Goal: Transaction & Acquisition: Purchase product/service

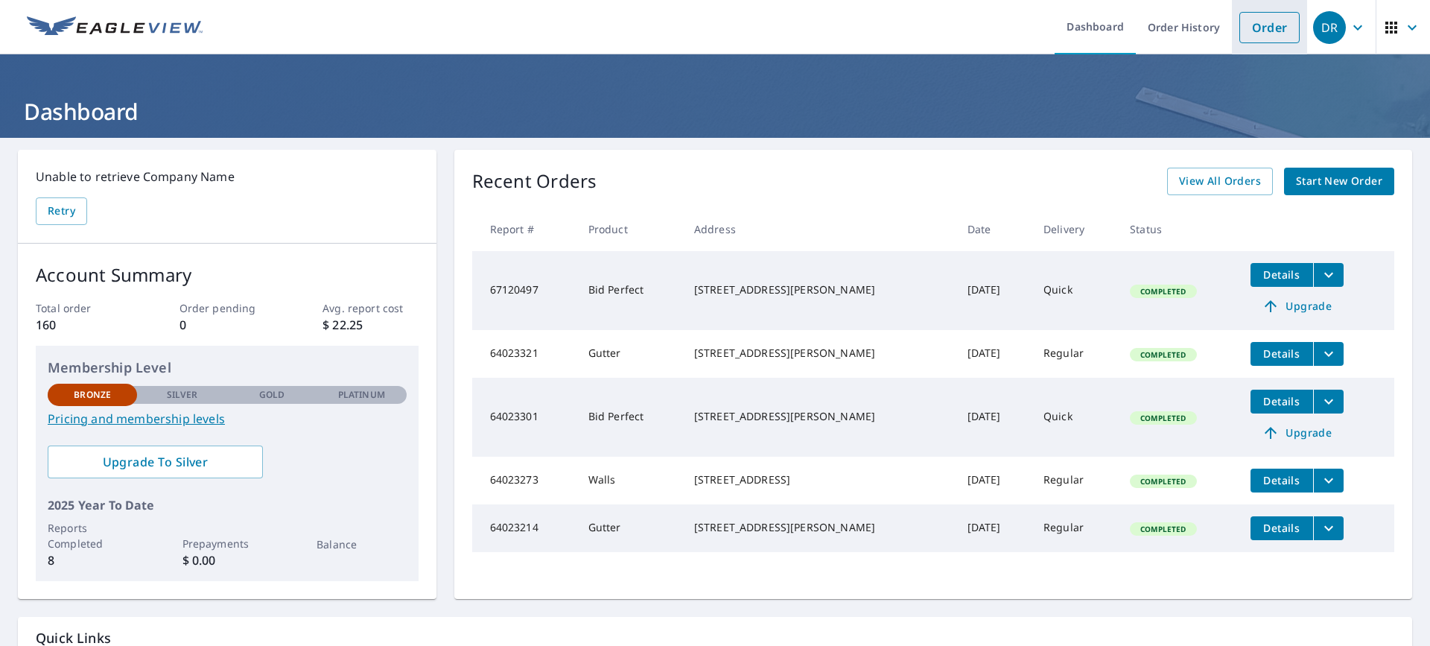
click at [1259, 31] on link "Order" at bounding box center [1269, 27] width 60 height 31
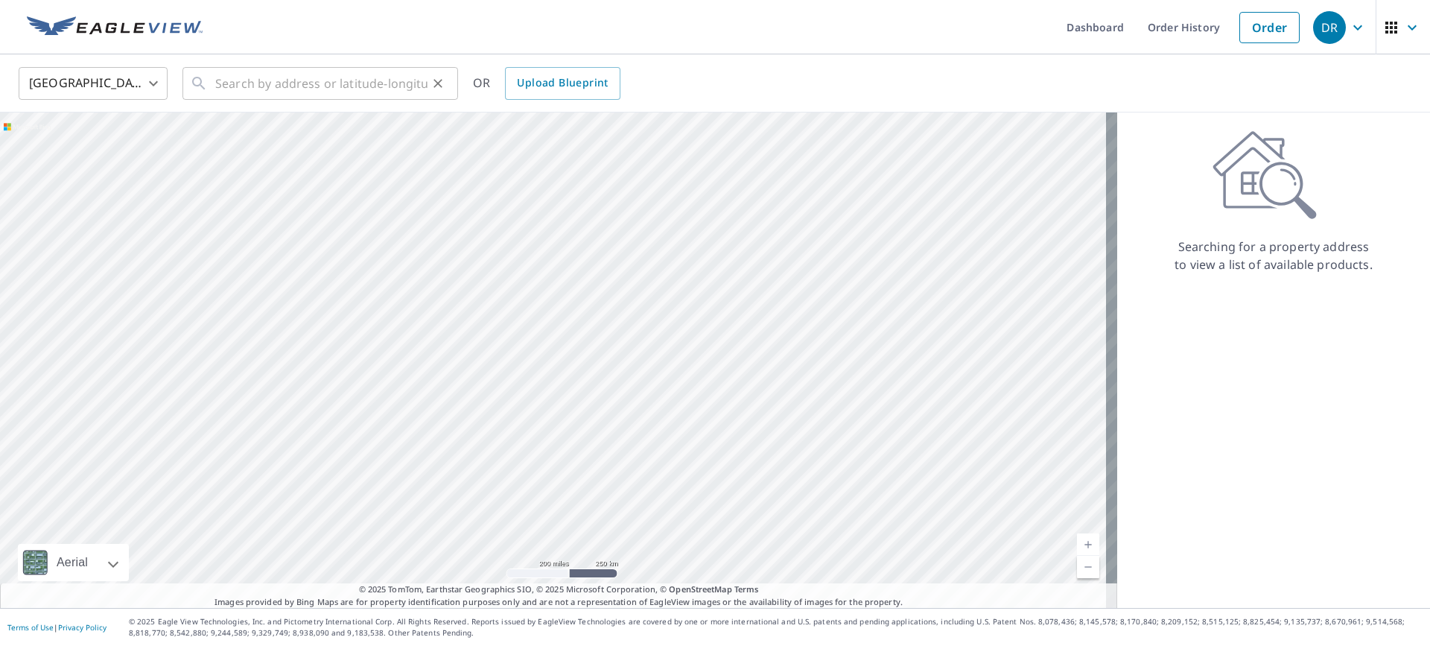
click at [206, 83] on icon at bounding box center [199, 83] width 18 height 18
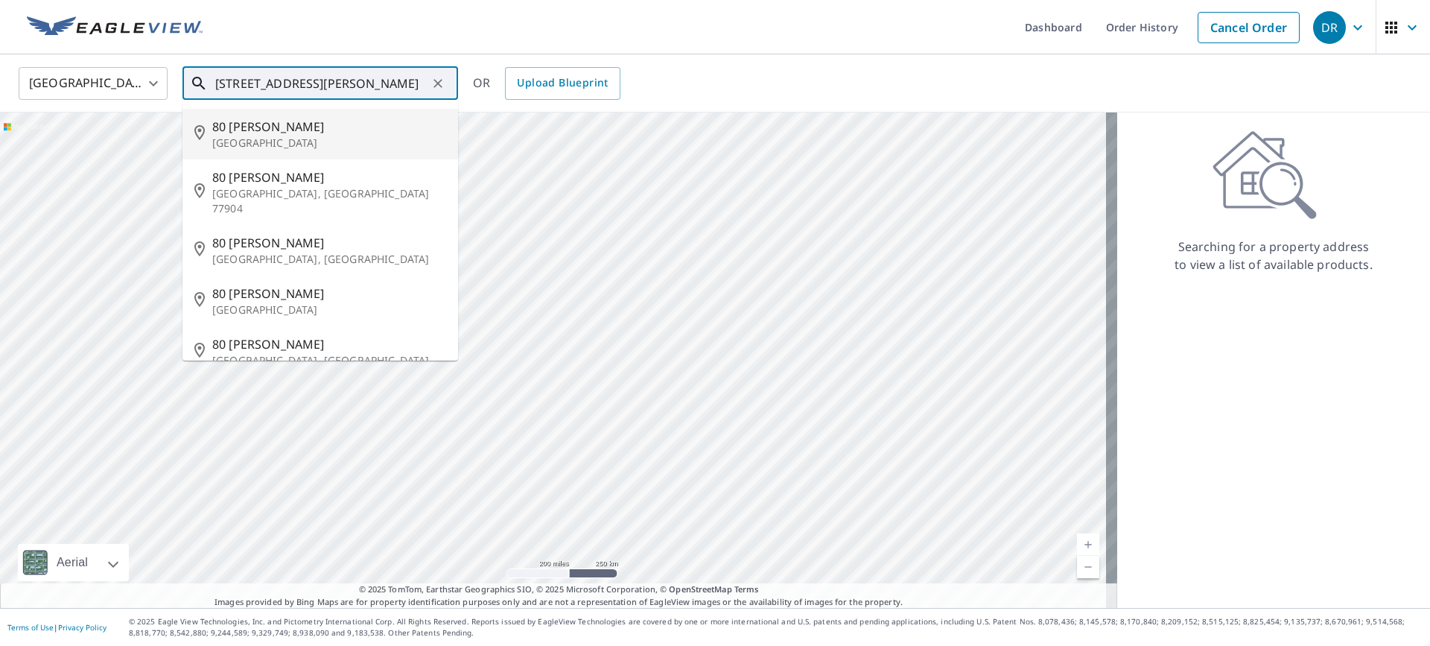
click at [226, 126] on span "80 [PERSON_NAME]" at bounding box center [329, 127] width 234 height 18
type input "[STREET_ADDRESS][PERSON_NAME]"
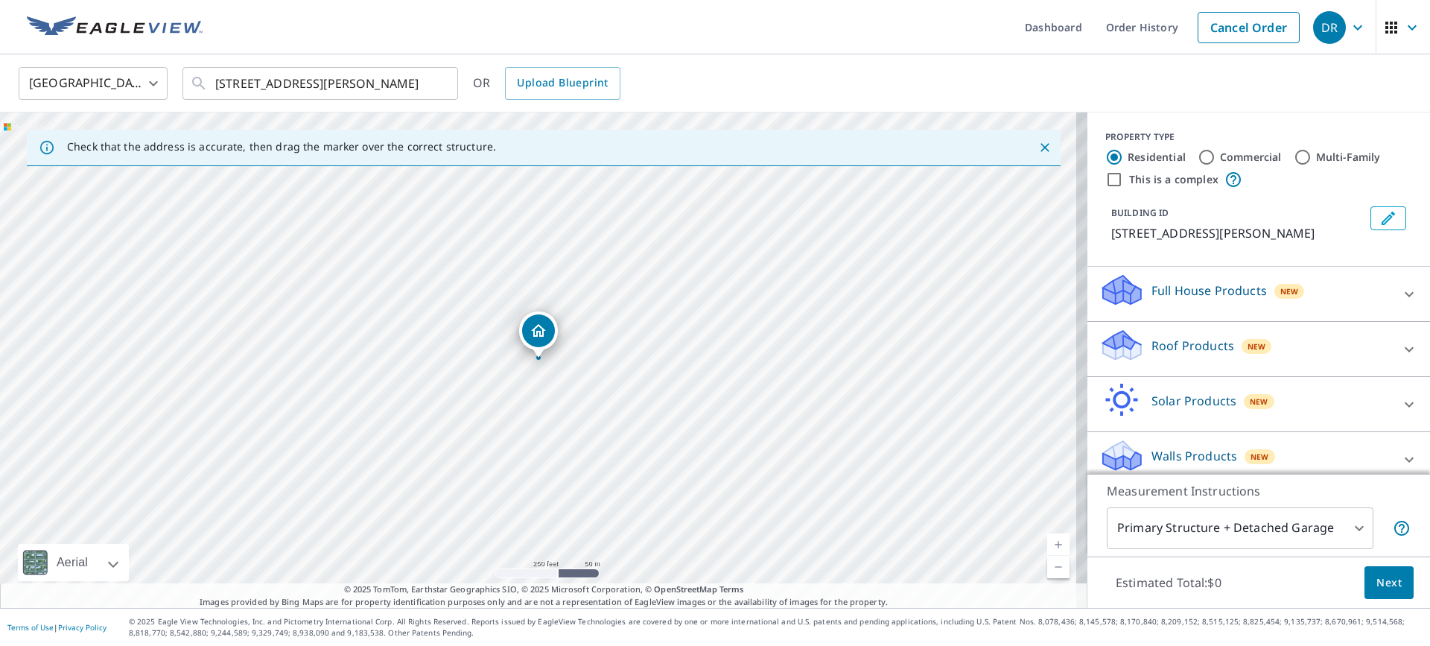
click at [532, 334] on icon "Dropped pin, building 1, Residential property, 80 Ryan Rd Marlboro, NJ 07746" at bounding box center [538, 331] width 18 height 18
click at [538, 328] on icon "Dropped pin, building 1, Residential property, 80 Ryan Rd Marlboro, NJ 07746" at bounding box center [538, 331] width 18 height 18
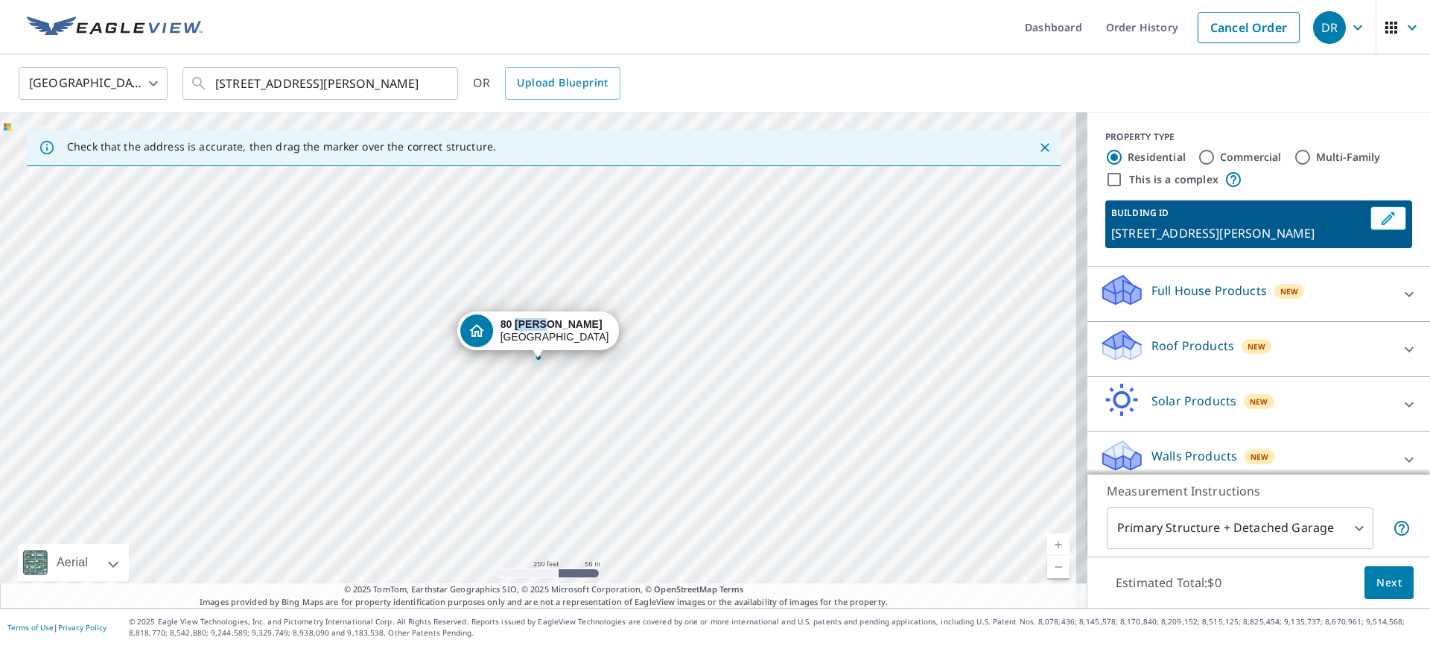
click at [538, 328] on strong "80 [PERSON_NAME]" at bounding box center [551, 324] width 102 height 12
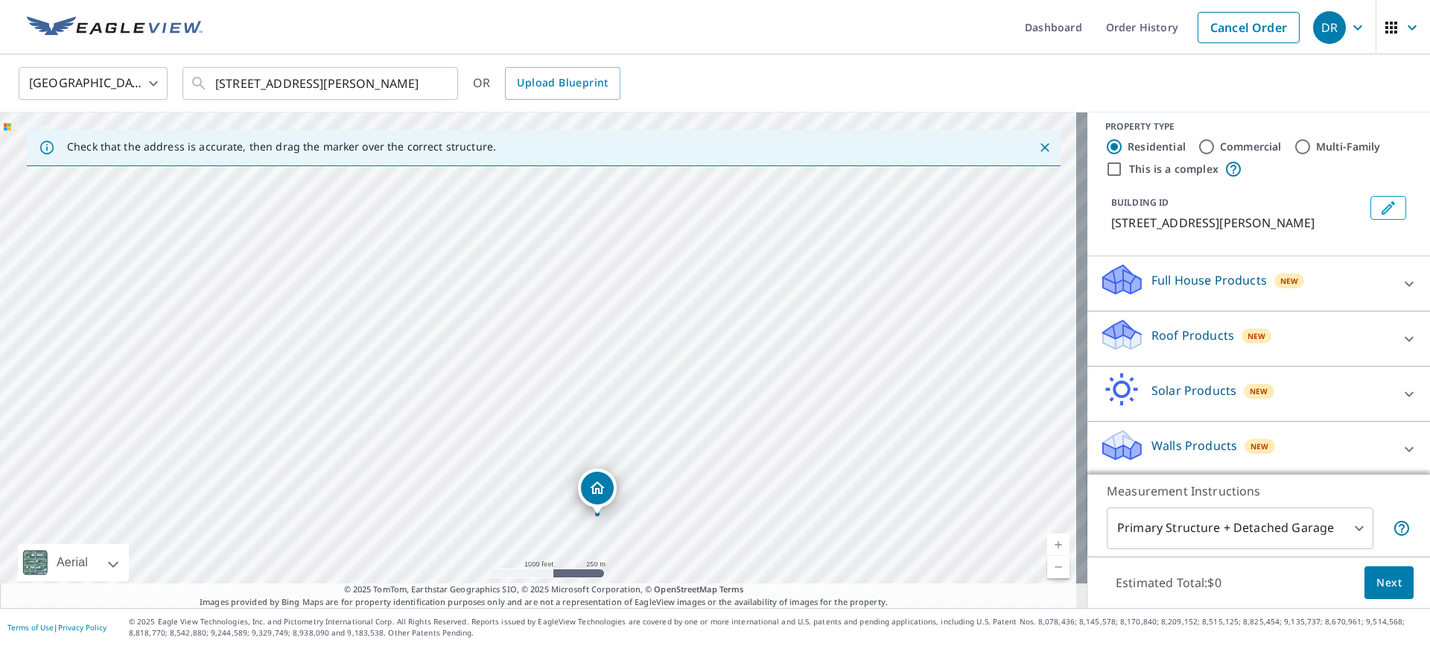
scroll to position [13, 0]
click at [1400, 332] on icon at bounding box center [1409, 336] width 18 height 18
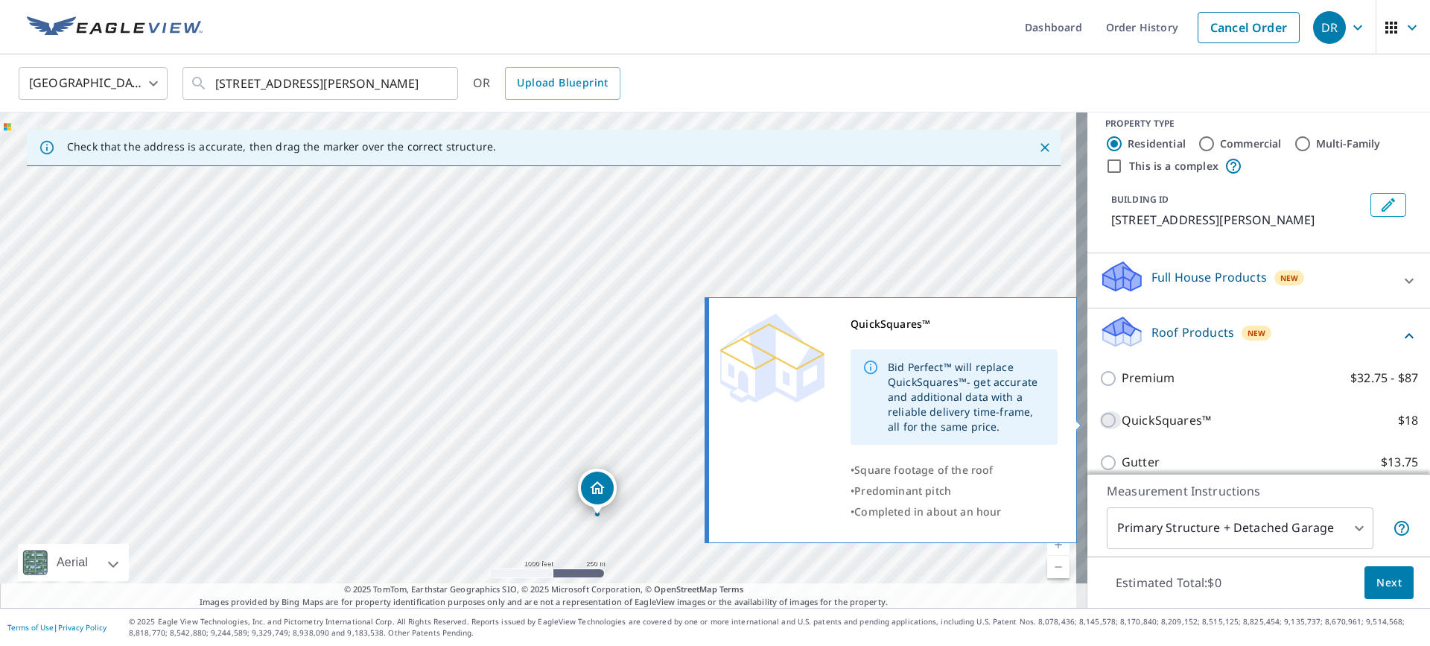
click at [1099, 417] on input "QuickSquares™ $18" at bounding box center [1110, 420] width 22 height 18
checkbox input "true"
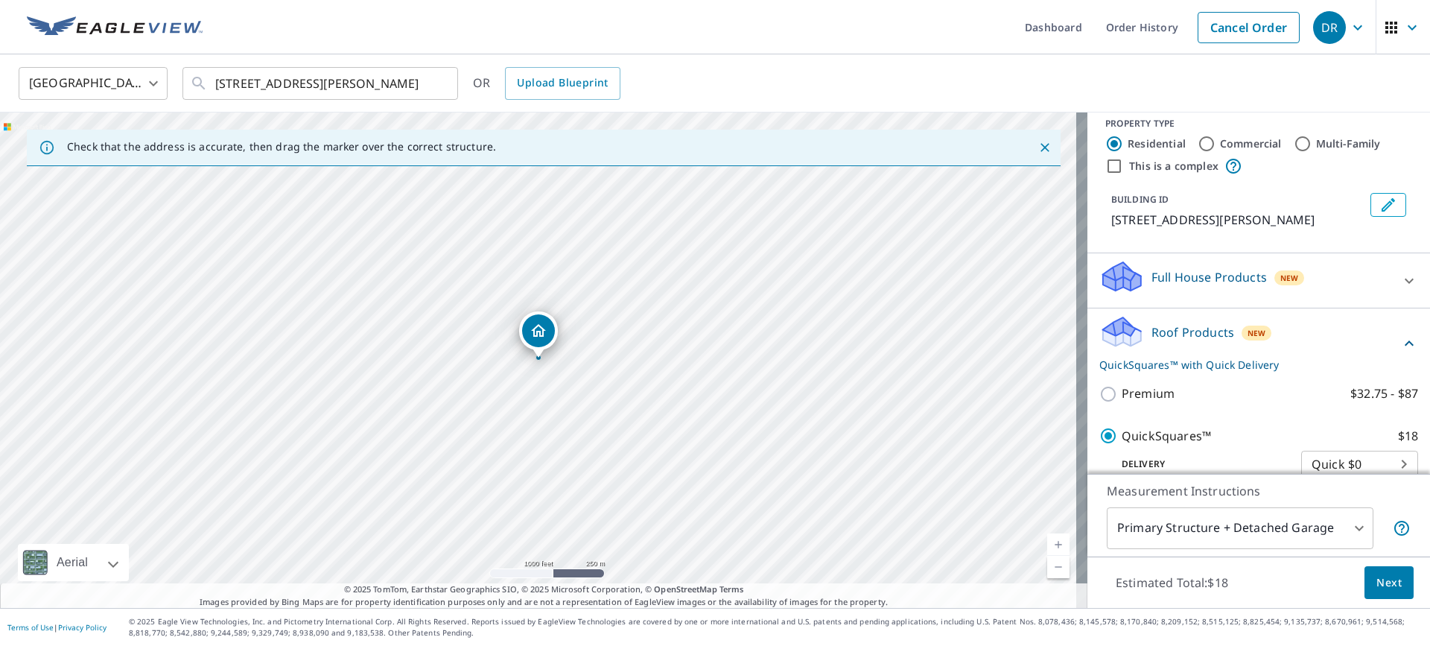
click at [1345, 525] on body "DR DR Dashboard Order History Cancel Order DR United States [GEOGRAPHIC_DATA] ​…" at bounding box center [715, 323] width 1430 height 646
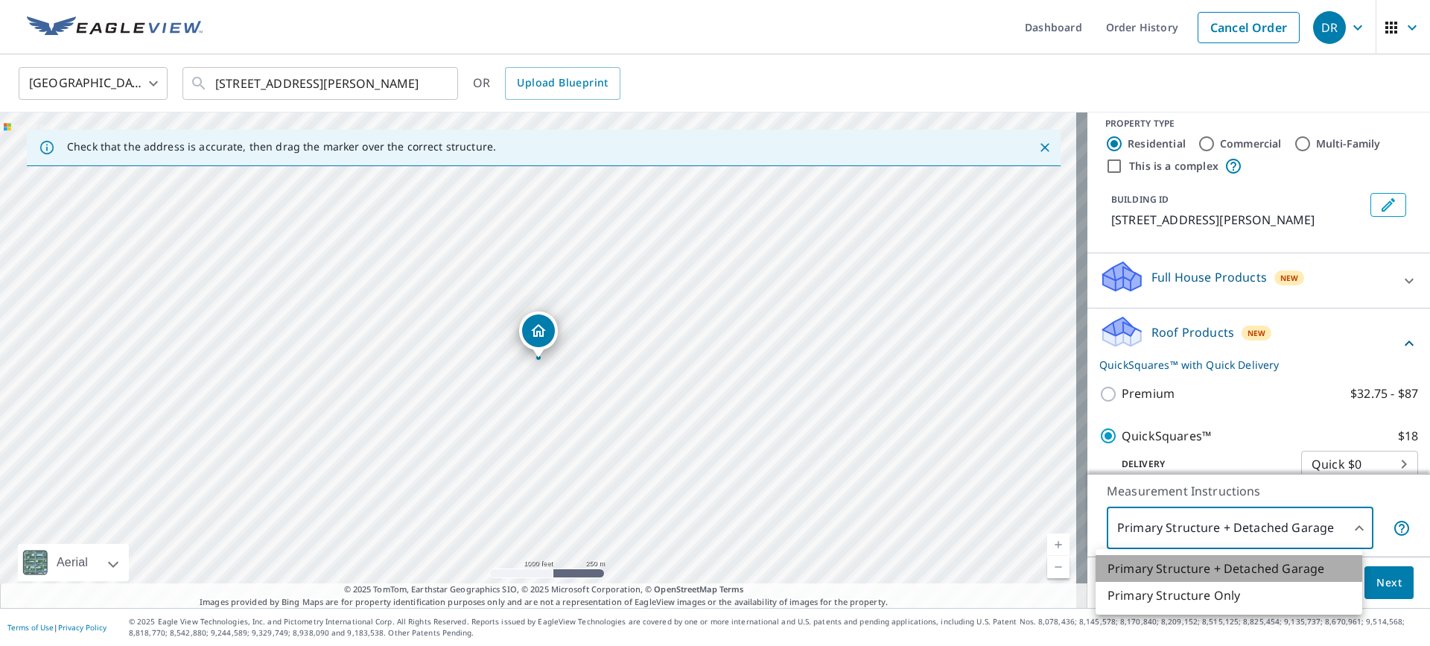
click at [1258, 568] on li "Primary Structure + Detached Garage" at bounding box center [1228, 568] width 267 height 27
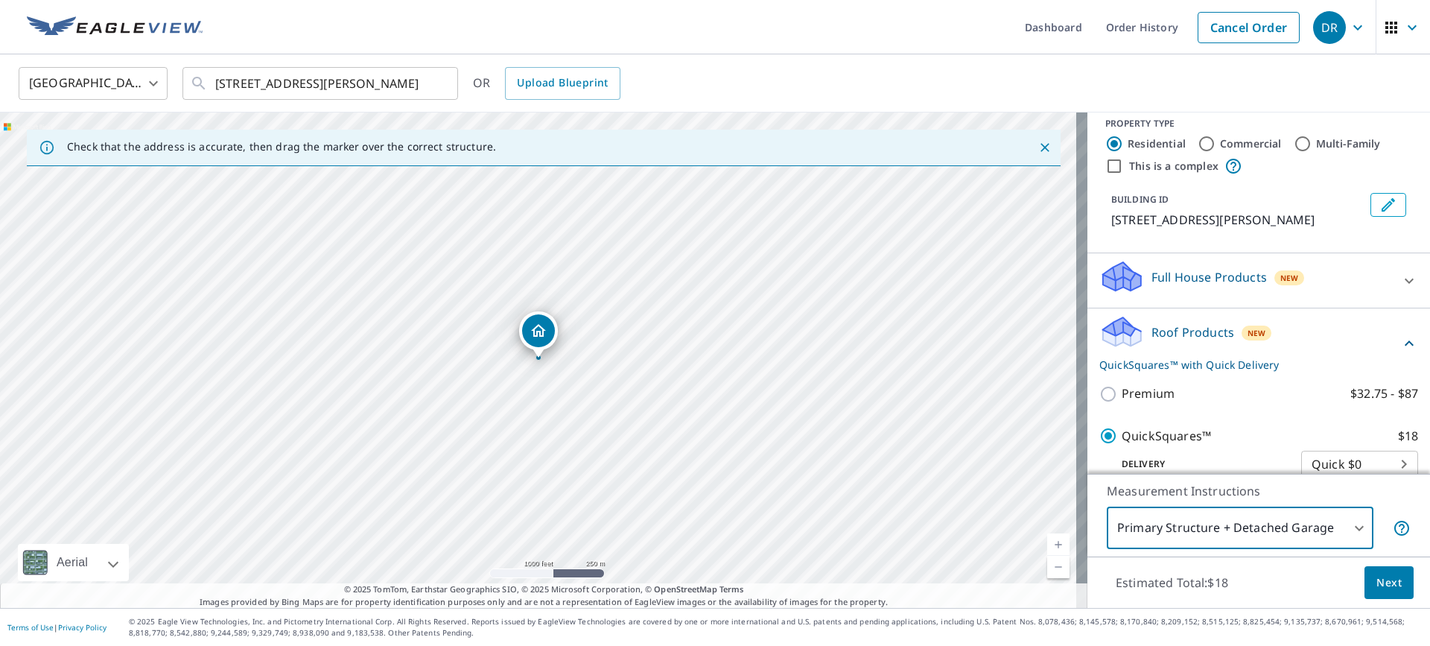
click at [1376, 588] on span "Next" at bounding box center [1388, 582] width 25 height 19
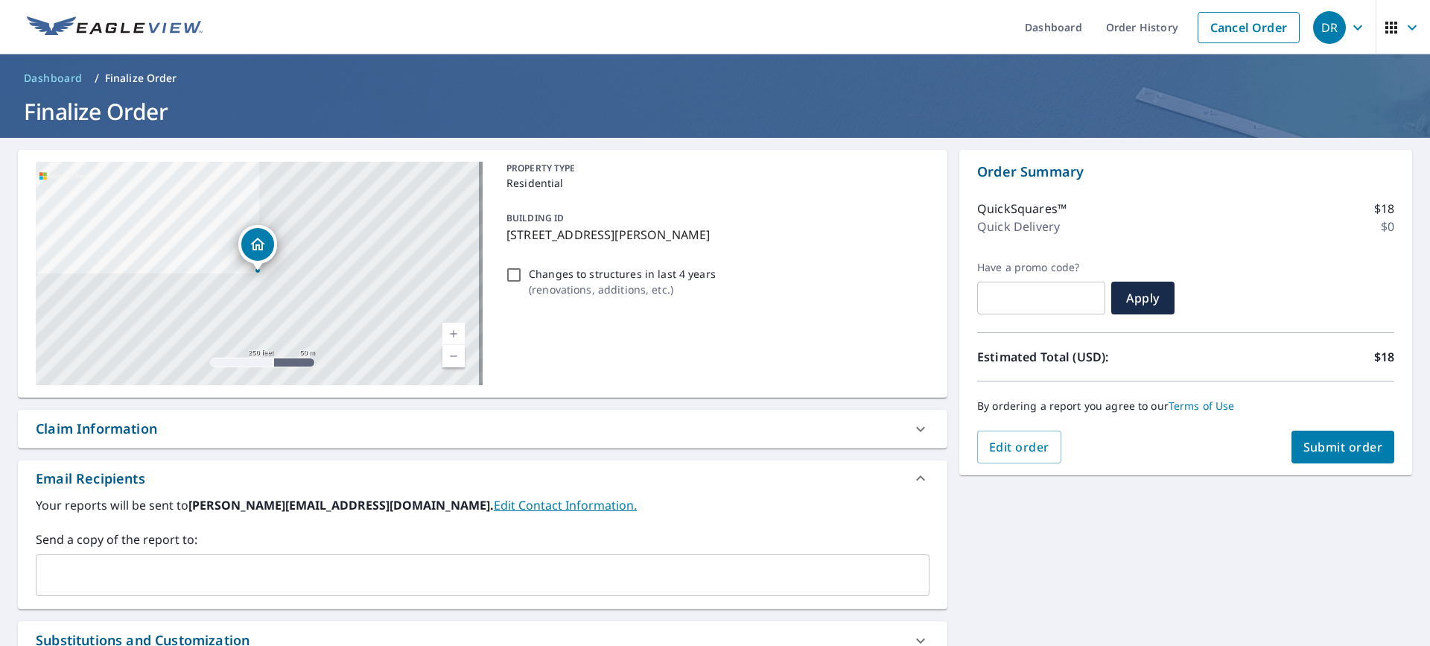
click at [260, 246] on icon "Dropped pin, building 1, Residential property, 80 Ryan Rd Marlboro, NJ 07746" at bounding box center [258, 244] width 18 height 18
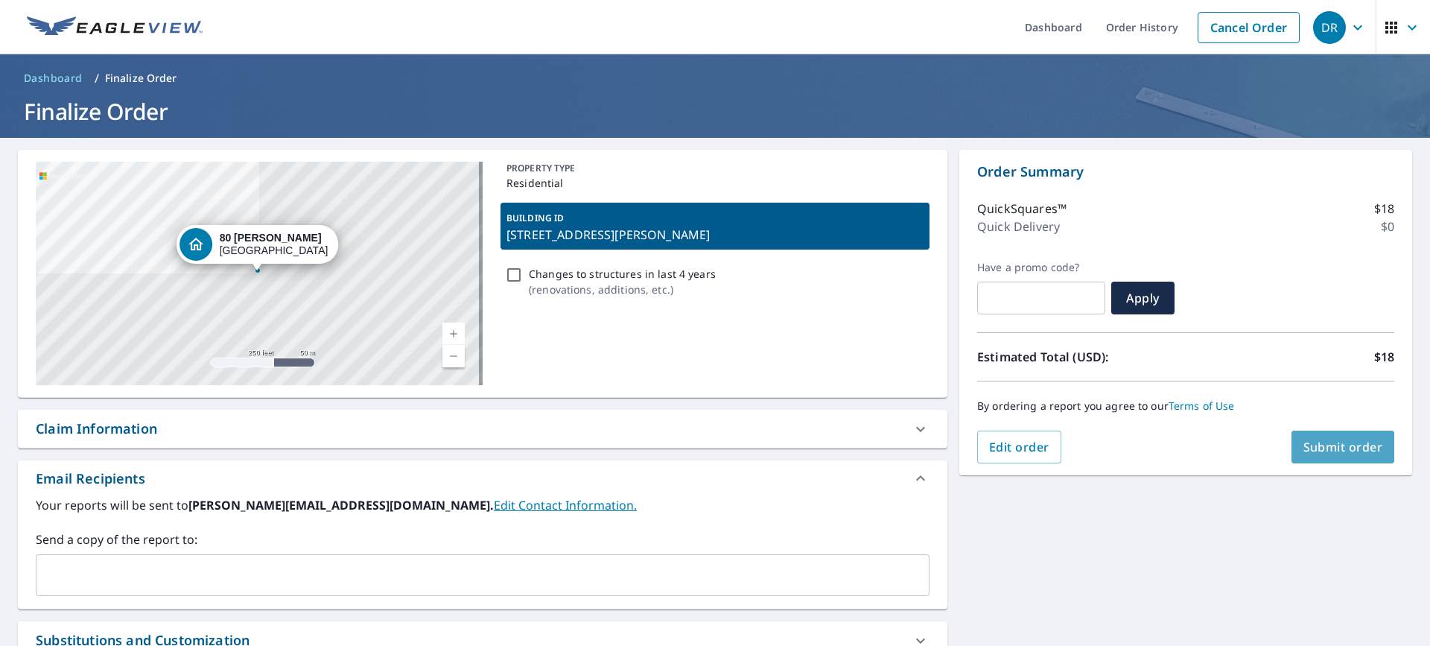
click at [1324, 444] on span "Submit order" at bounding box center [1343, 447] width 80 height 16
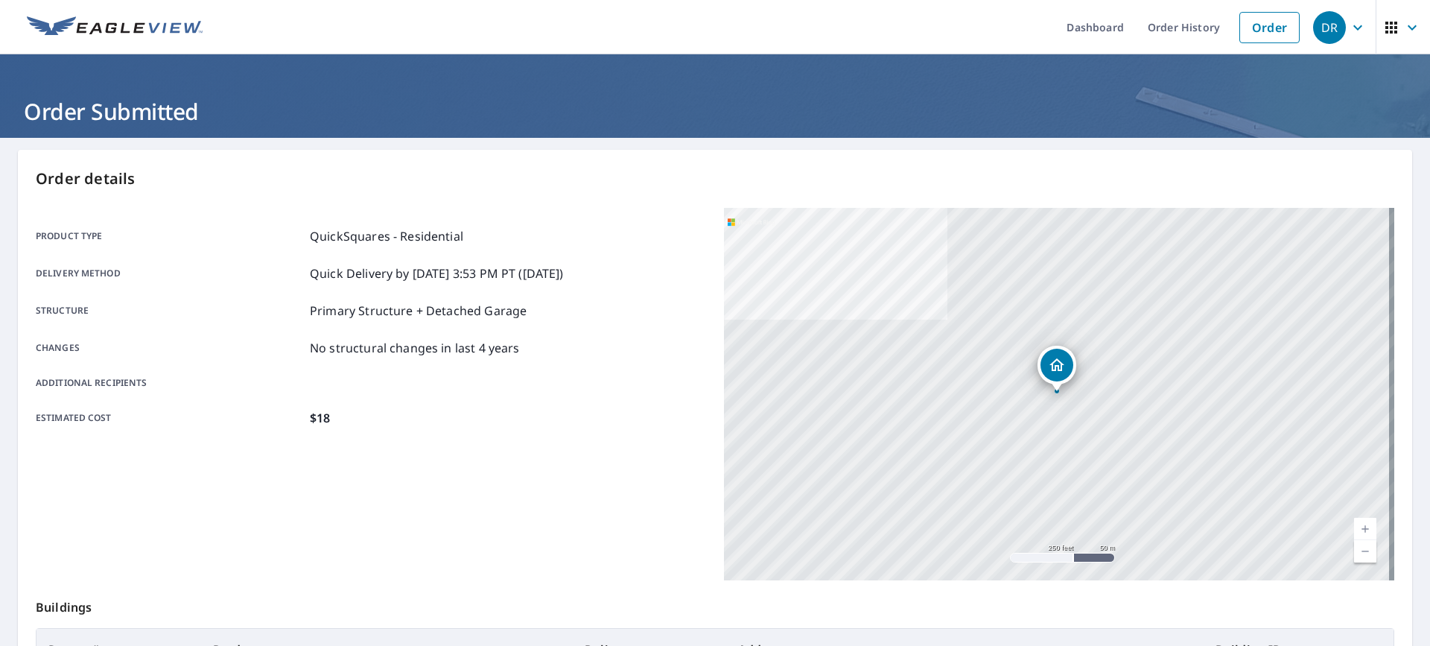
click at [1048, 360] on icon "Dropped pin, building 1, Residential property, 80 Ryan Rd Marlboro, NJ 07746" at bounding box center [1057, 365] width 18 height 18
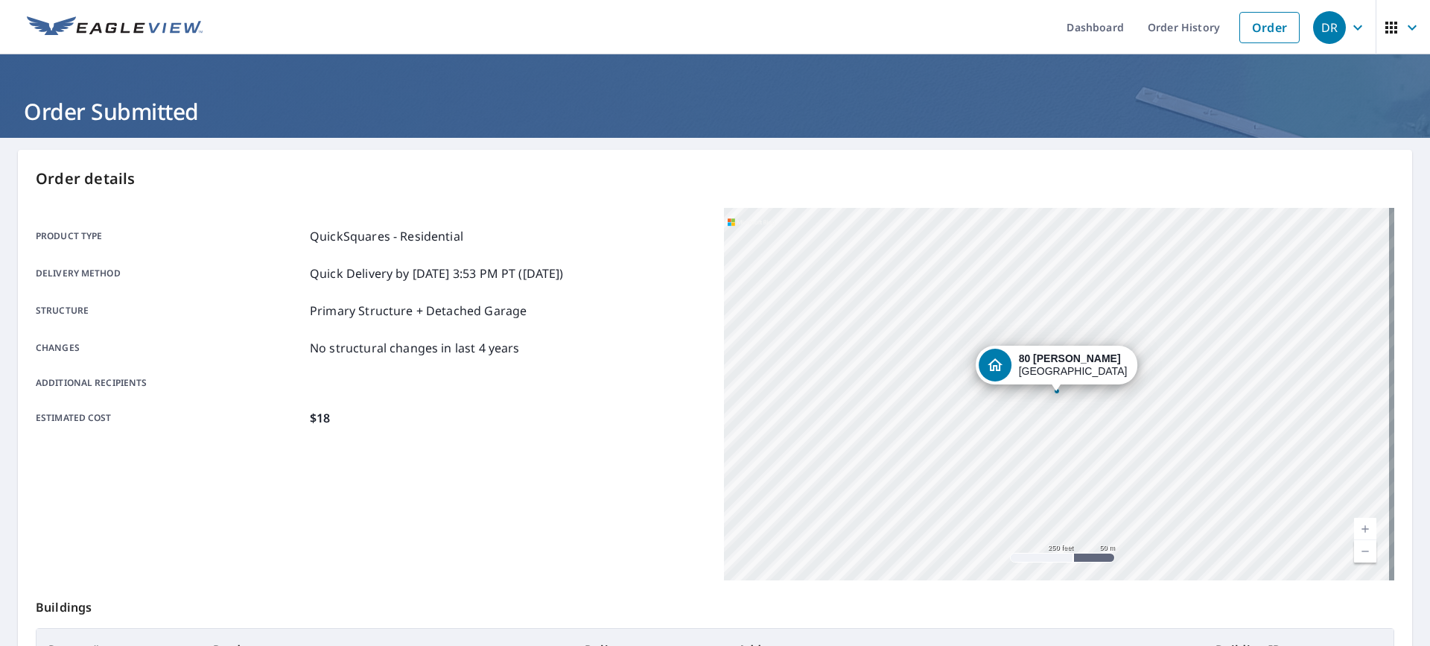
click at [1004, 361] on icon "Dropped pin, building 1, Residential property, 80 Ryan Rd Marlboro, NJ 07746" at bounding box center [995, 365] width 18 height 18
click at [1005, 361] on div "[STREET_ADDRESS][PERSON_NAME]" at bounding box center [1059, 394] width 670 height 372
click at [1049, 369] on icon "Dropped pin, building 1, Residential property, 80 Ryan Rd Marlboro, NJ 07746" at bounding box center [1056, 364] width 15 height 13
click at [1047, 369] on div "[STREET_ADDRESS][PERSON_NAME]" at bounding box center [1073, 364] width 109 height 25
click at [1049, 369] on icon "Dropped pin, building 1, Residential property, 80 Ryan Rd Marlboro, NJ 07746" at bounding box center [1056, 364] width 15 height 13
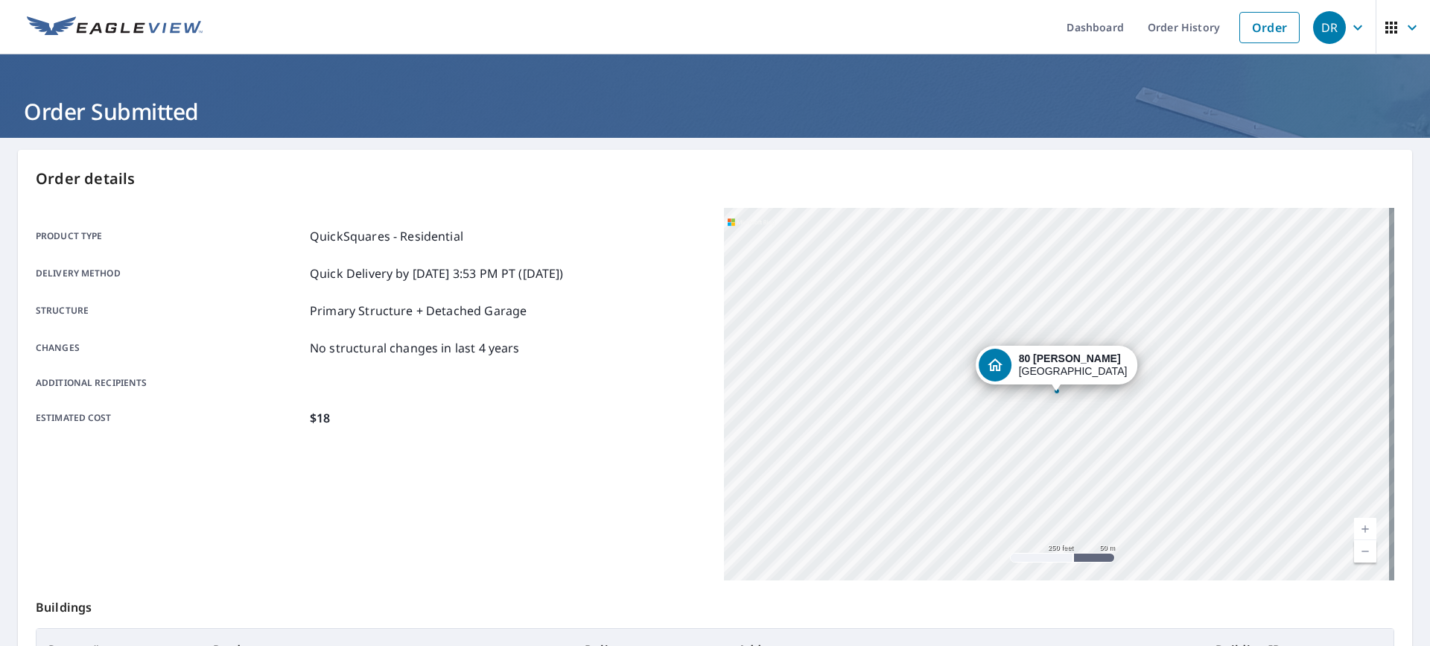
click at [984, 360] on div "Dropped pin, building 1, Residential property, 80 Ryan Rd Marlboro, NJ 07746" at bounding box center [995, 365] width 33 height 33
click at [1049, 389] on div "Dropped pin, building 1, Residential property, 80 Ryan Rd Marlboro, NJ 07746" at bounding box center [1056, 383] width 19 height 15
click at [1043, 362] on strong "80 [PERSON_NAME]" at bounding box center [1070, 358] width 102 height 12
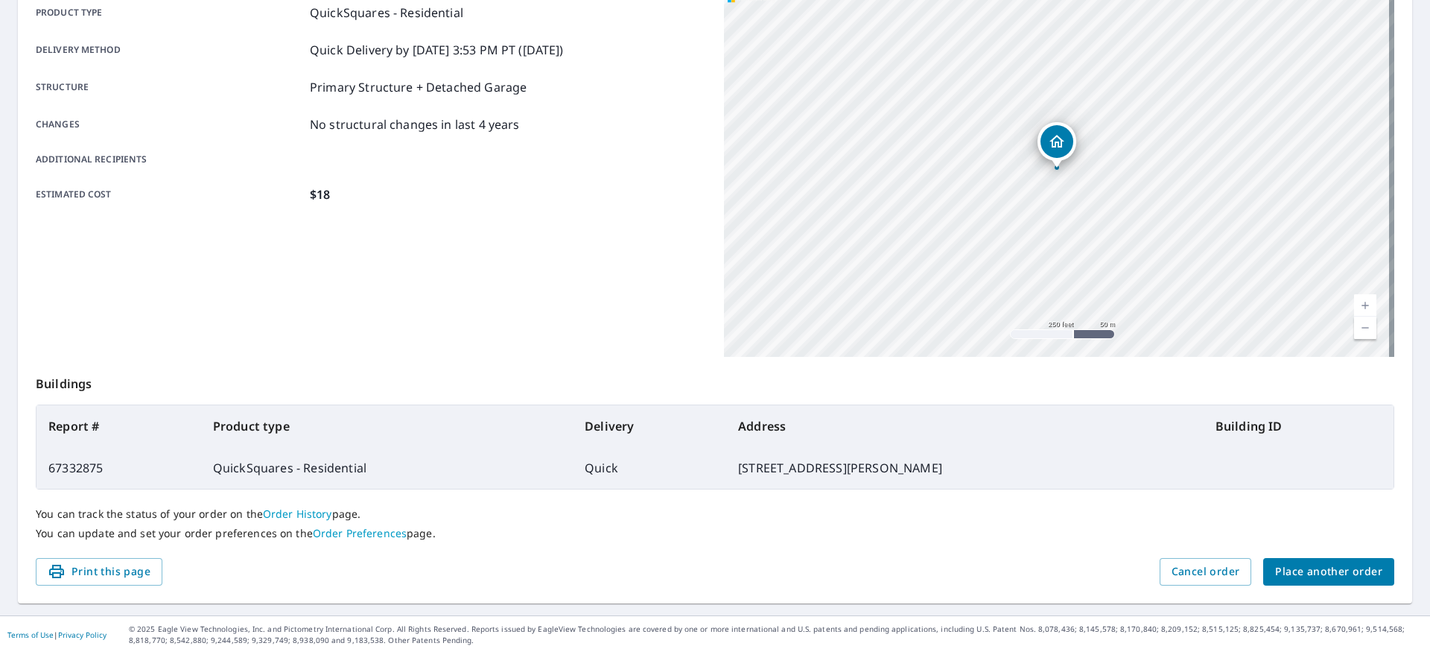
scroll to position [231, 0]
